Goal: Check status: Check status

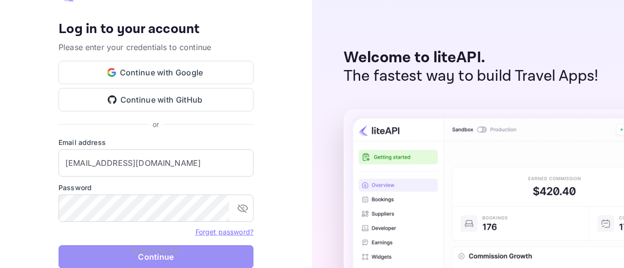
click at [106, 256] on button "Continue" at bounding box center [155, 257] width 195 height 23
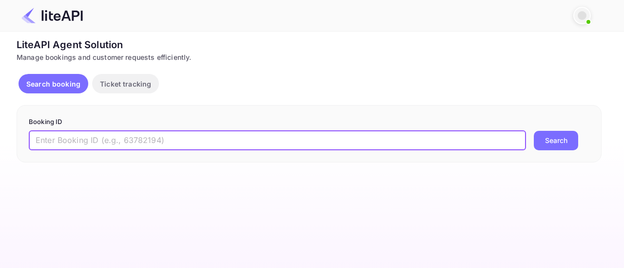
click at [177, 143] on input "text" at bounding box center [277, 140] width 497 height 19
type input "7299745"
click at [548, 145] on button "Search" at bounding box center [555, 140] width 44 height 19
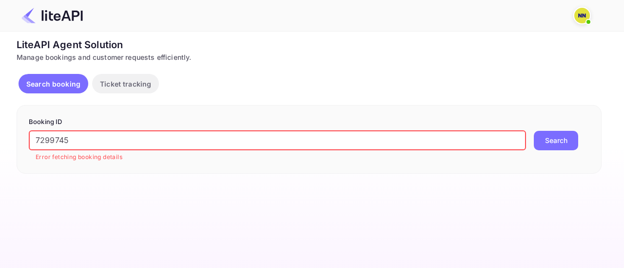
click at [107, 142] on input "7299745" at bounding box center [277, 140] width 497 height 19
click at [107, 141] on input "7299745" at bounding box center [277, 140] width 497 height 19
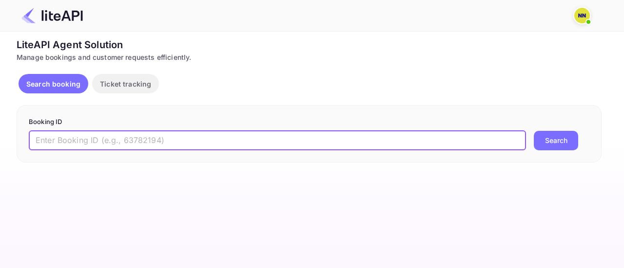
paste input "7299745"
type input "7299745"
click at [547, 137] on button "Search" at bounding box center [555, 140] width 44 height 19
